Goal: Information Seeking & Learning: Learn about a topic

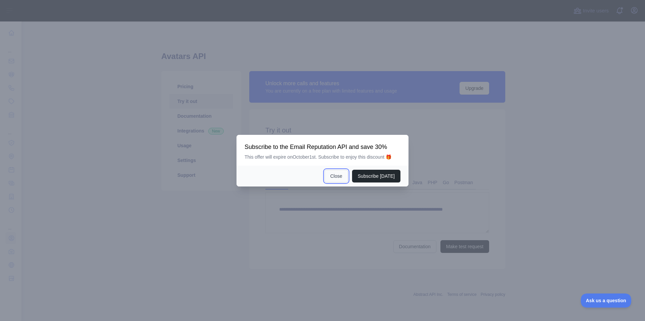
click at [336, 175] on button "Close" at bounding box center [336, 176] width 24 height 13
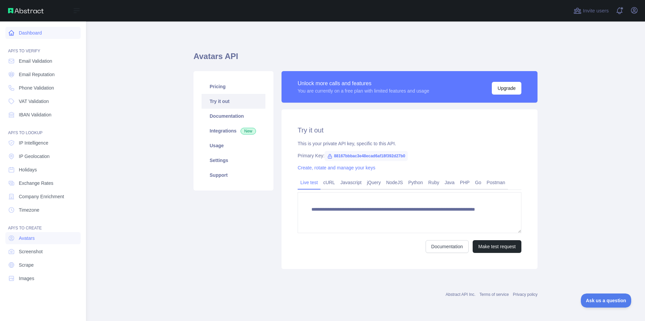
click at [13, 31] on icon at bounding box center [11, 33] width 7 height 7
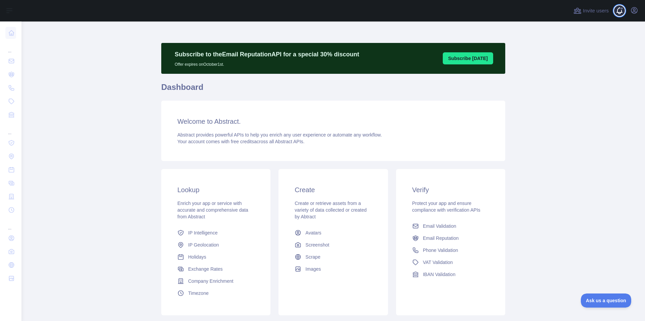
click at [619, 9] on span at bounding box center [621, 10] width 13 height 21
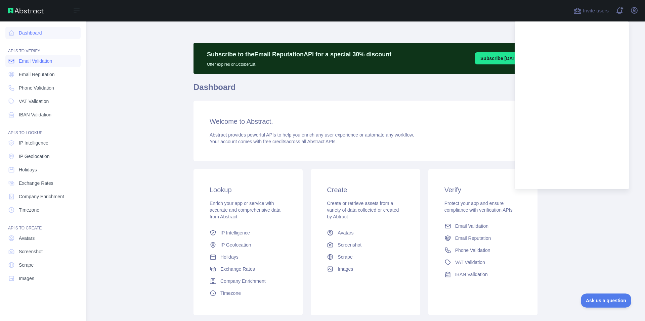
click at [56, 65] on link "Email Validation" at bounding box center [42, 61] width 75 height 12
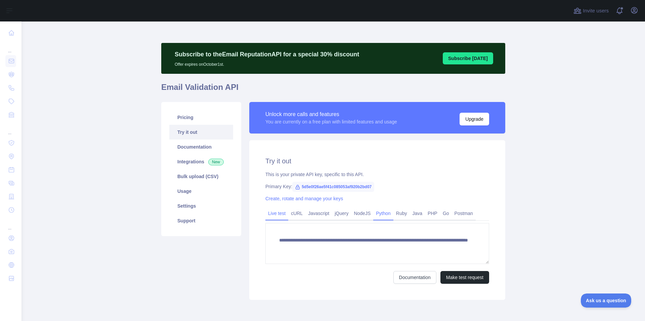
click at [377, 216] on link "Python" at bounding box center [383, 213] width 20 height 11
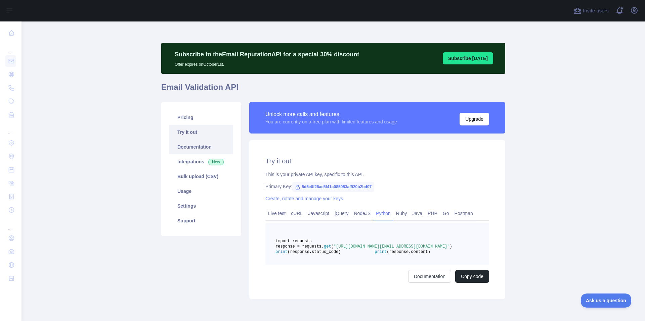
click at [191, 145] on link "Documentation" at bounding box center [201, 147] width 64 height 15
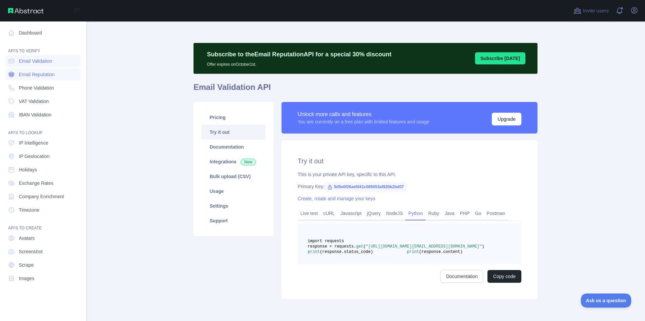
click at [51, 78] on link "Email Reputation" at bounding box center [42, 74] width 75 height 12
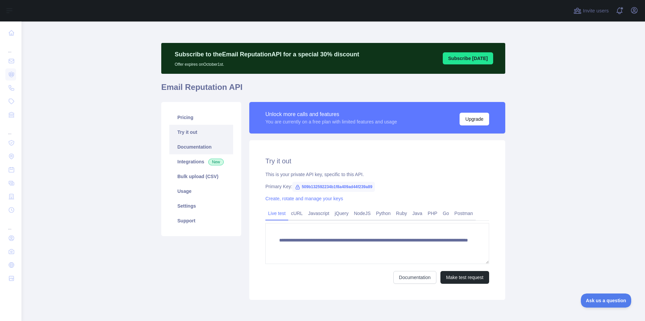
click at [204, 146] on link "Documentation" at bounding box center [201, 147] width 64 height 15
